Goal: Task Accomplishment & Management: Use online tool/utility

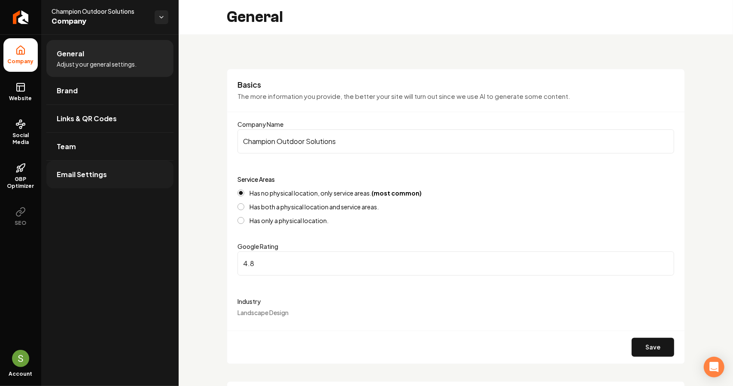
scroll to position [651, 0]
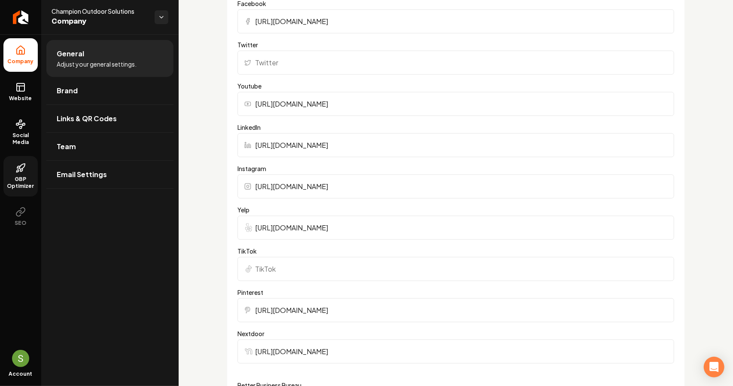
click at [23, 173] on link "GBP Optimizer" at bounding box center [20, 176] width 34 height 40
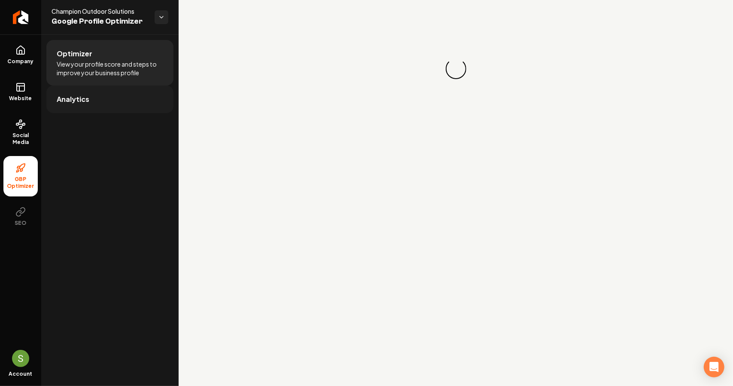
click at [135, 103] on link "Analytics" at bounding box center [109, 98] width 127 height 27
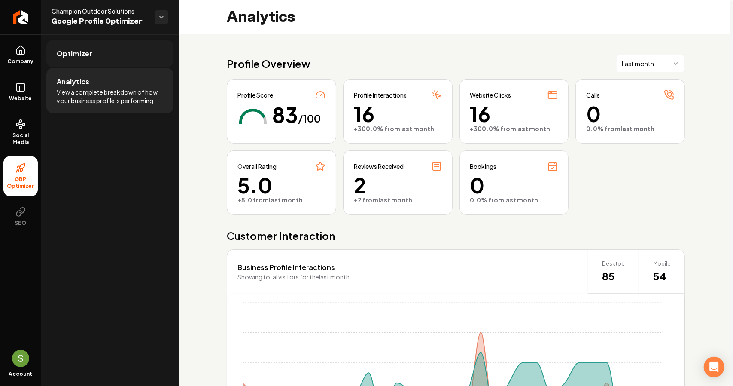
click at [106, 56] on link "Optimizer" at bounding box center [109, 53] width 127 height 27
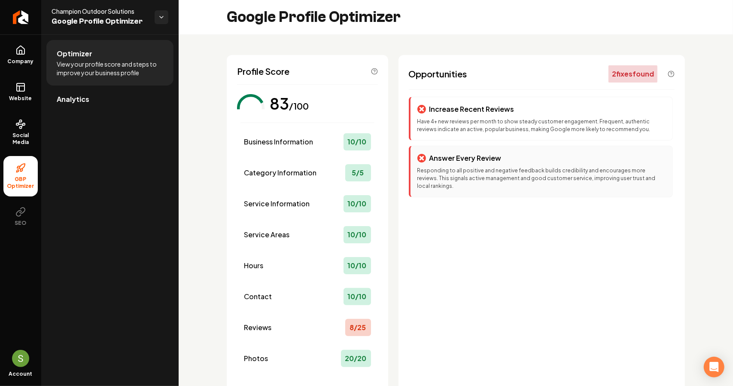
click at [447, 164] on div "Answer Every Review Responding to all positive and negative feedback builds cre…" at bounding box center [541, 172] width 264 height 52
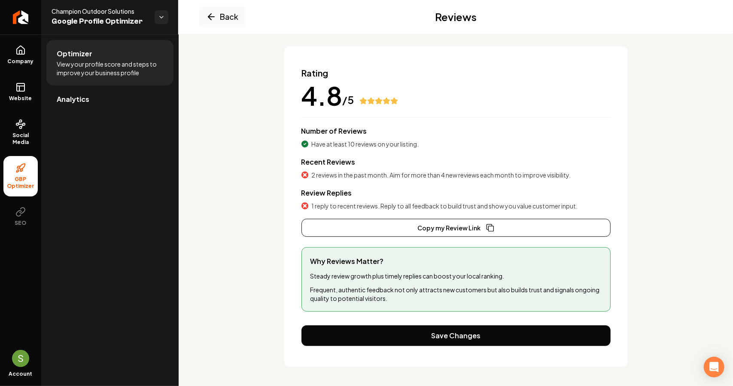
scroll to position [51, 0]
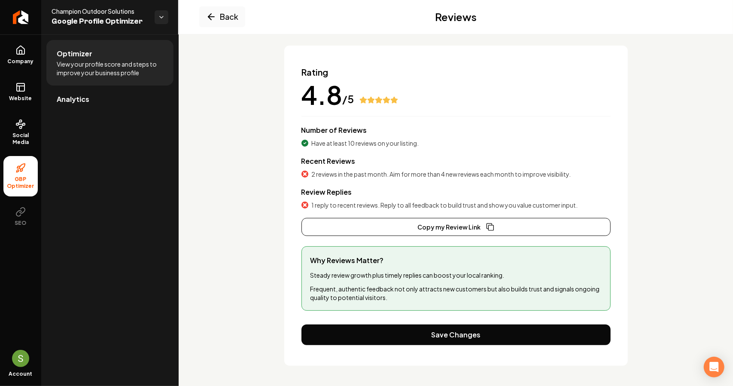
click at [303, 175] on icon "Main content area" at bounding box center [304, 173] width 3 height 3
click at [212, 17] on icon "Main content area" at bounding box center [211, 17] width 6 height 0
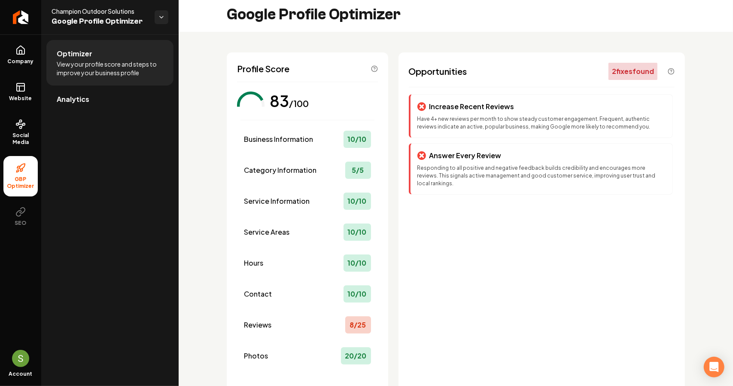
scroll to position [0, 0]
